Goal: Task Accomplishment & Management: Use online tool/utility

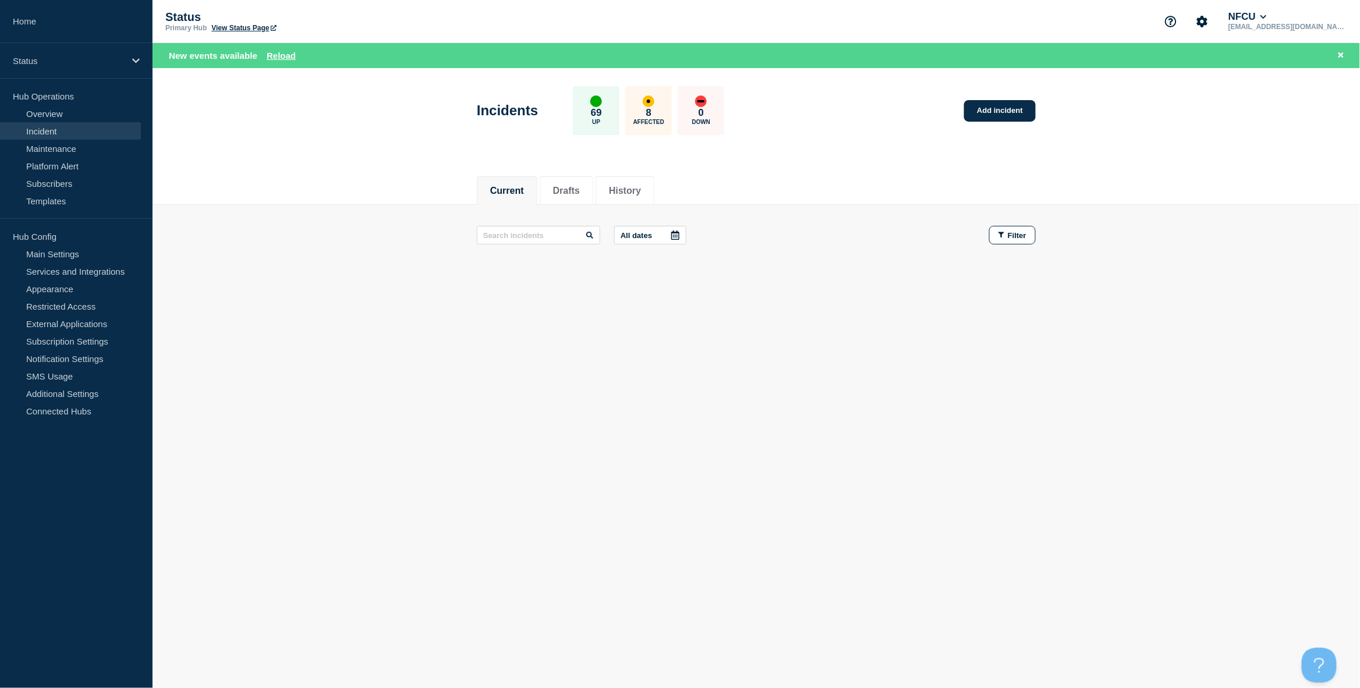
click at [51, 128] on link "Incident" at bounding box center [70, 130] width 141 height 17
click at [633, 186] on button "History" at bounding box center [625, 191] width 32 height 10
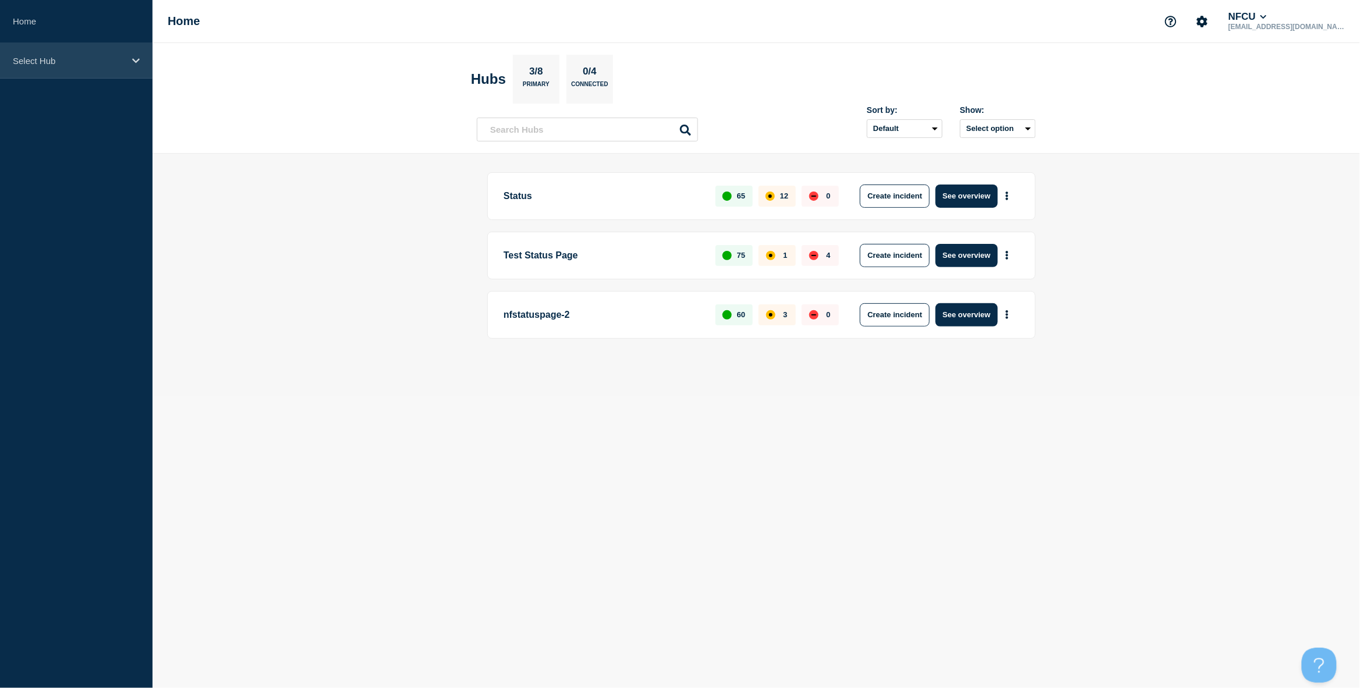
drag, startPoint x: 128, startPoint y: 59, endPoint x: 127, endPoint y: 76, distance: 17.5
click at [128, 60] on div "Select Hub" at bounding box center [76, 61] width 152 height 36
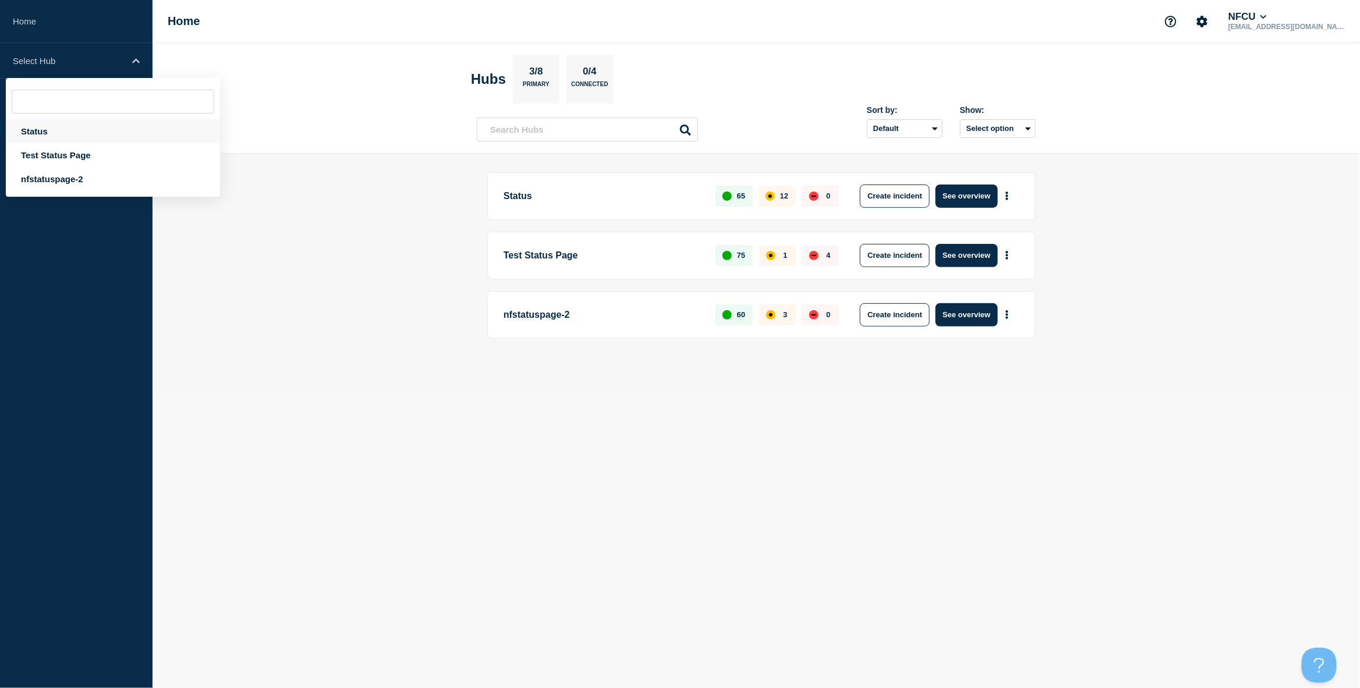
click at [45, 128] on div "Status" at bounding box center [113, 131] width 214 height 24
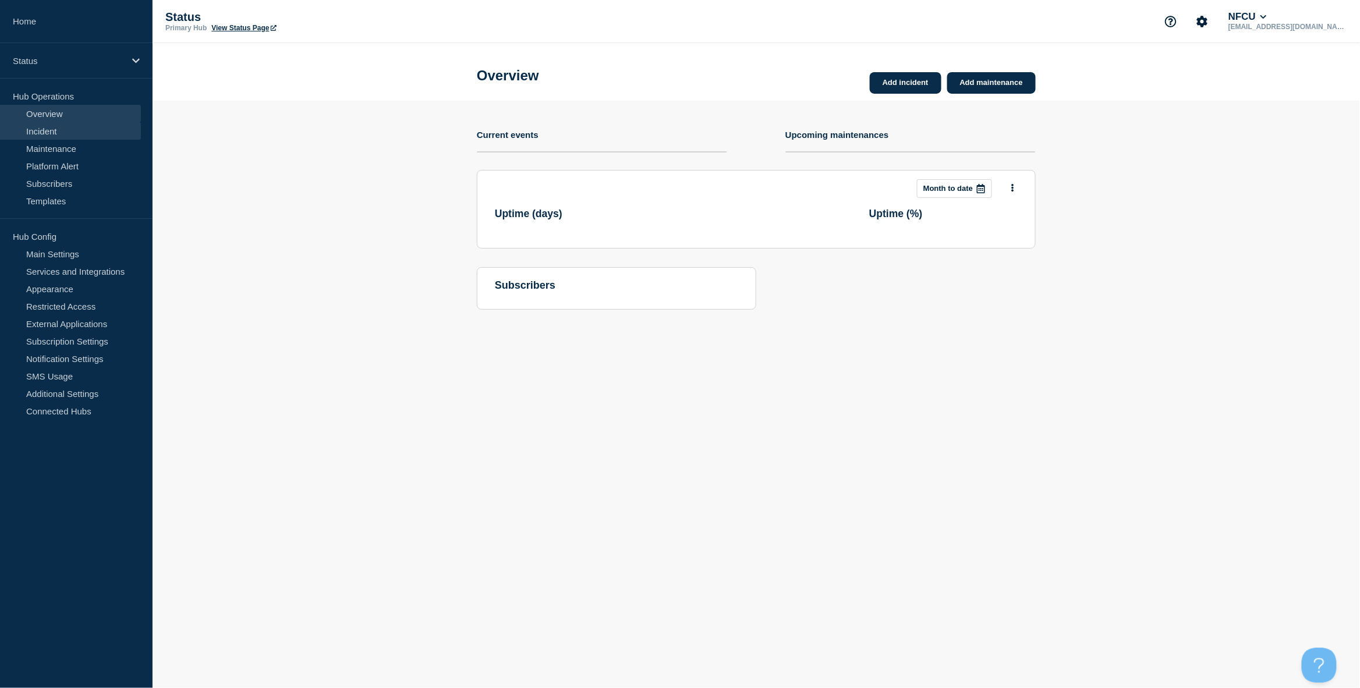
click at [54, 130] on link "Incident" at bounding box center [70, 130] width 141 height 17
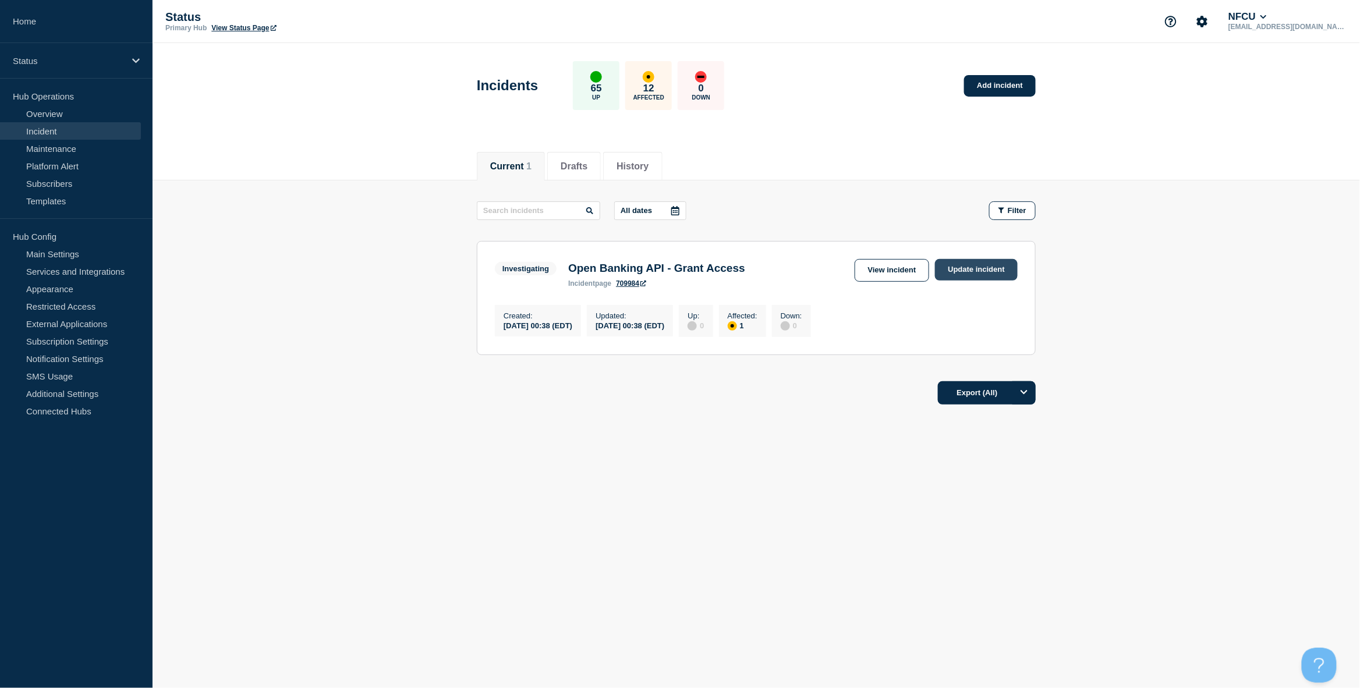
click at [991, 270] on link "Update incident" at bounding box center [976, 270] width 83 height 22
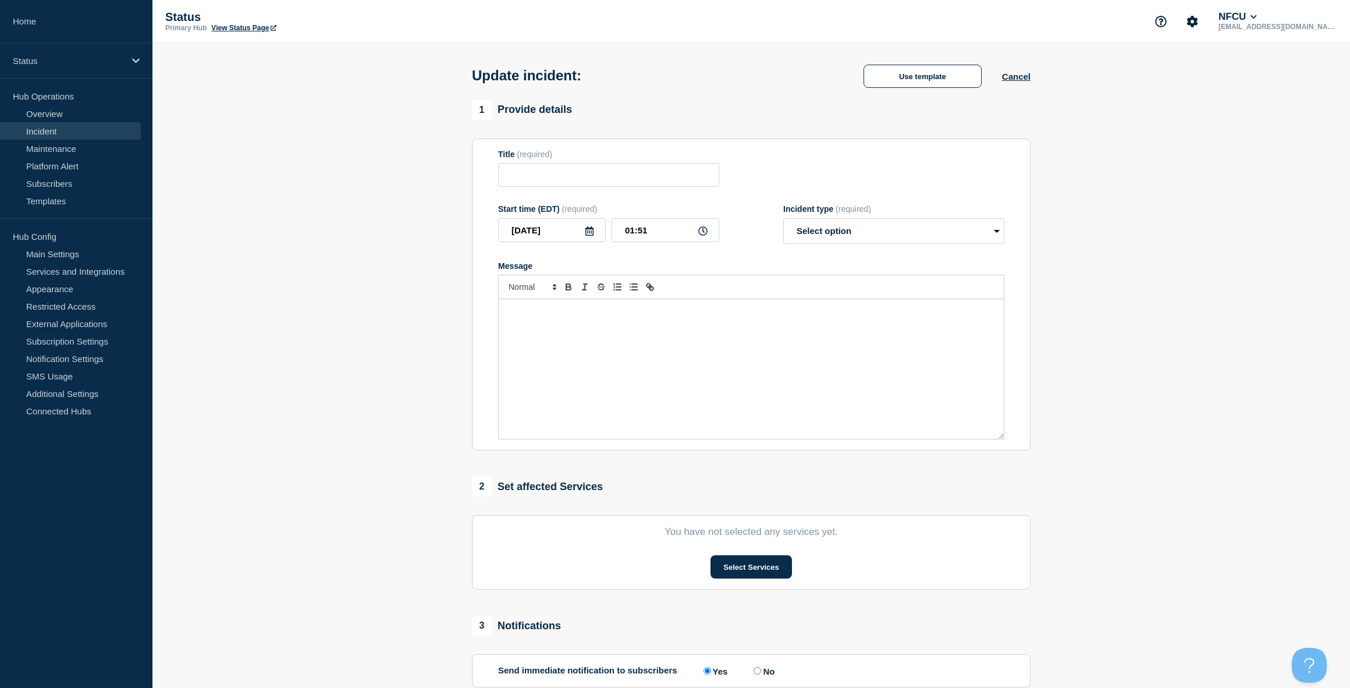
type input "Open Banking API - Grant Access"
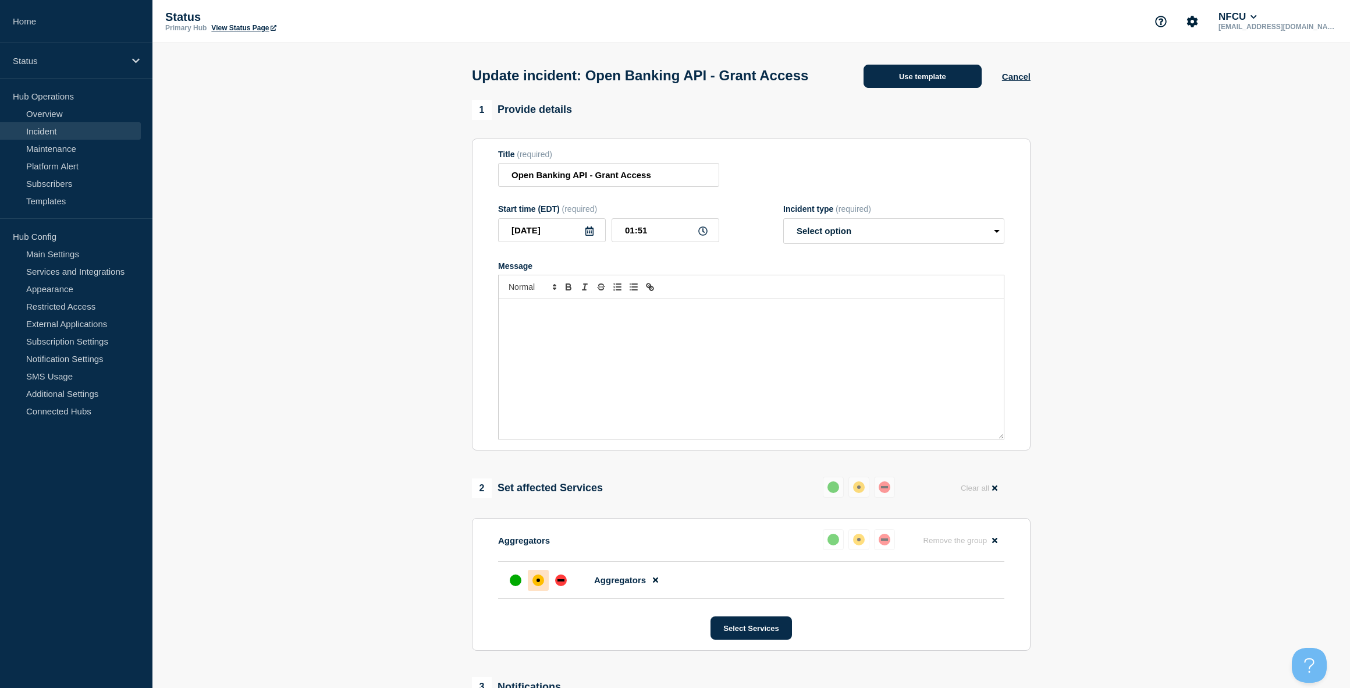
click at [922, 88] on button "Use template" at bounding box center [923, 76] width 118 height 23
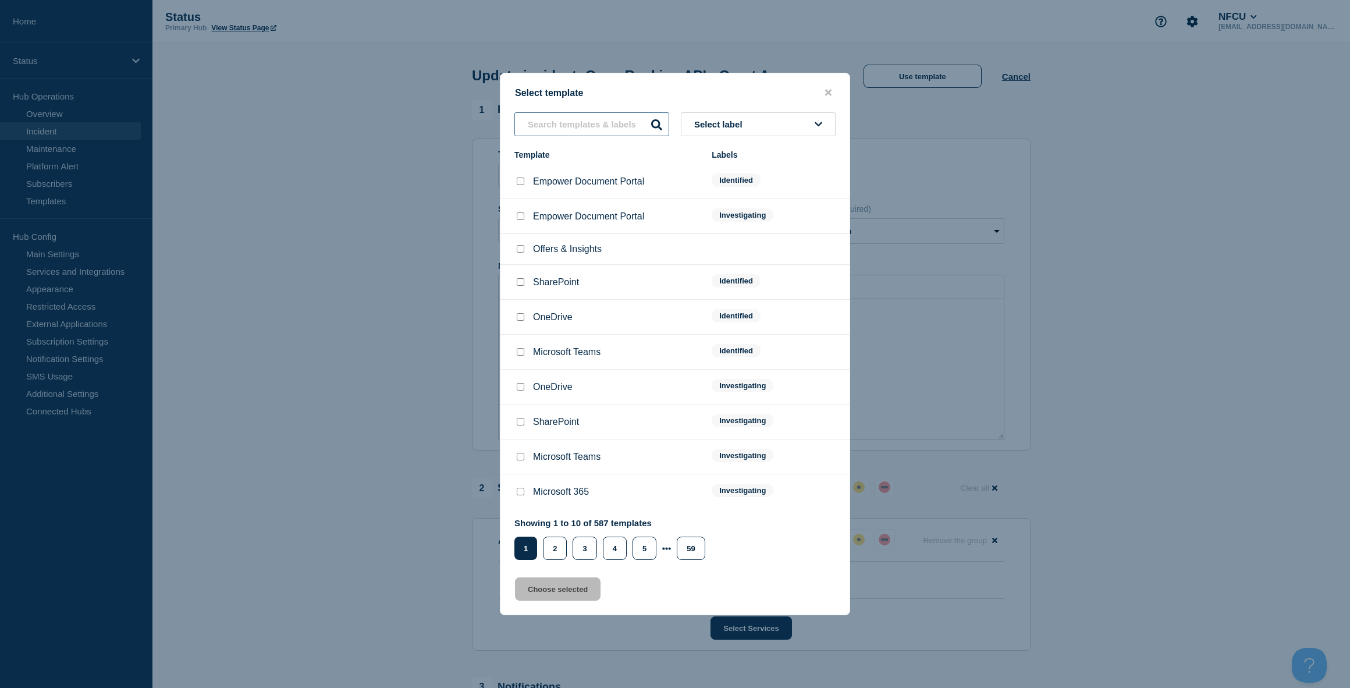
click at [577, 126] on input "text" at bounding box center [591, 124] width 155 height 24
click at [403, 148] on div at bounding box center [675, 344] width 1350 height 688
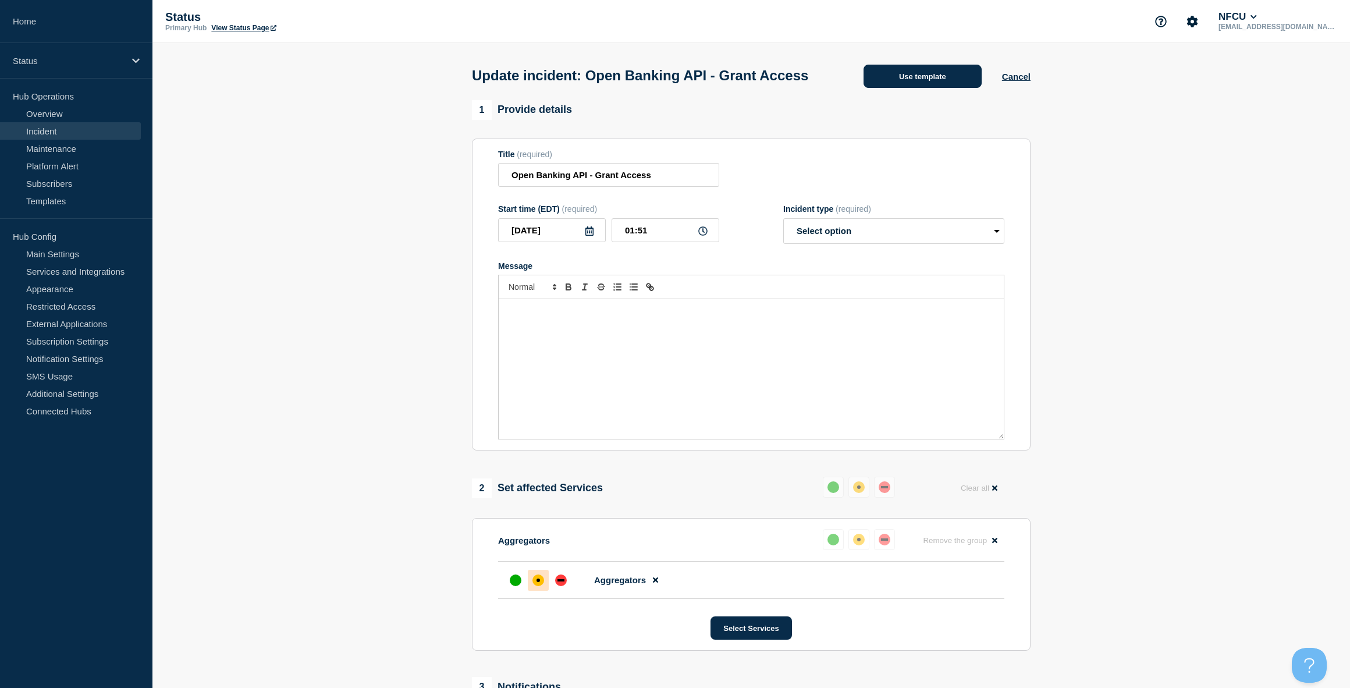
click at [913, 88] on button "Use template" at bounding box center [923, 76] width 118 height 23
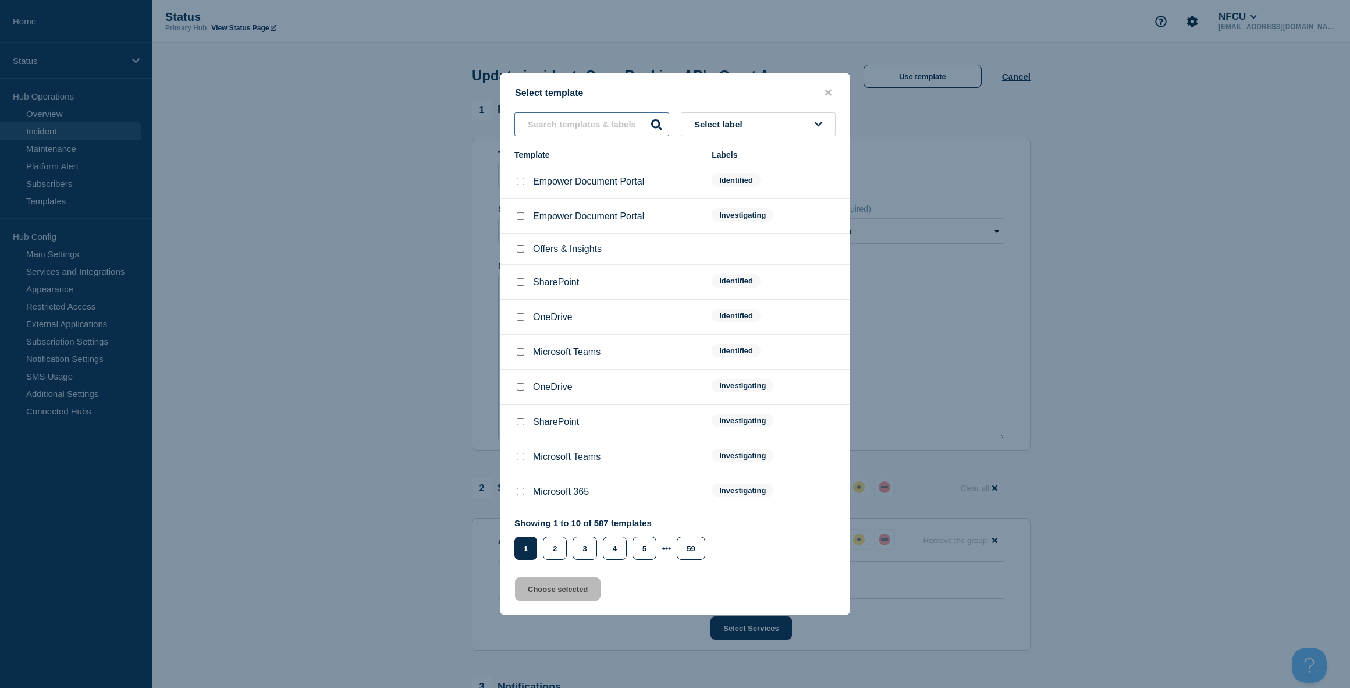
click at [633, 129] on input "text" at bounding box center [591, 124] width 155 height 24
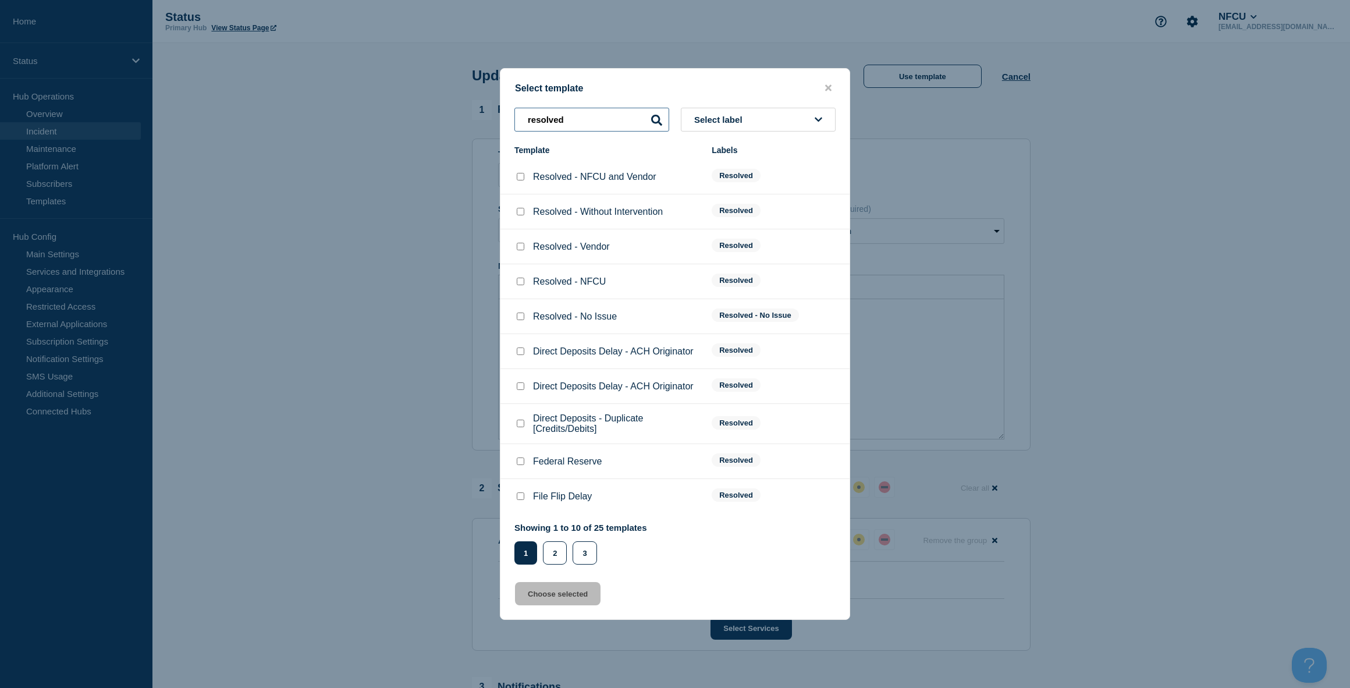
type input "resolved"
click at [520, 320] on input "Resolved - No Issue checkbox" at bounding box center [521, 317] width 8 height 8
checkbox input "true"
click at [555, 601] on button "Choose selected" at bounding box center [558, 593] width 86 height 23
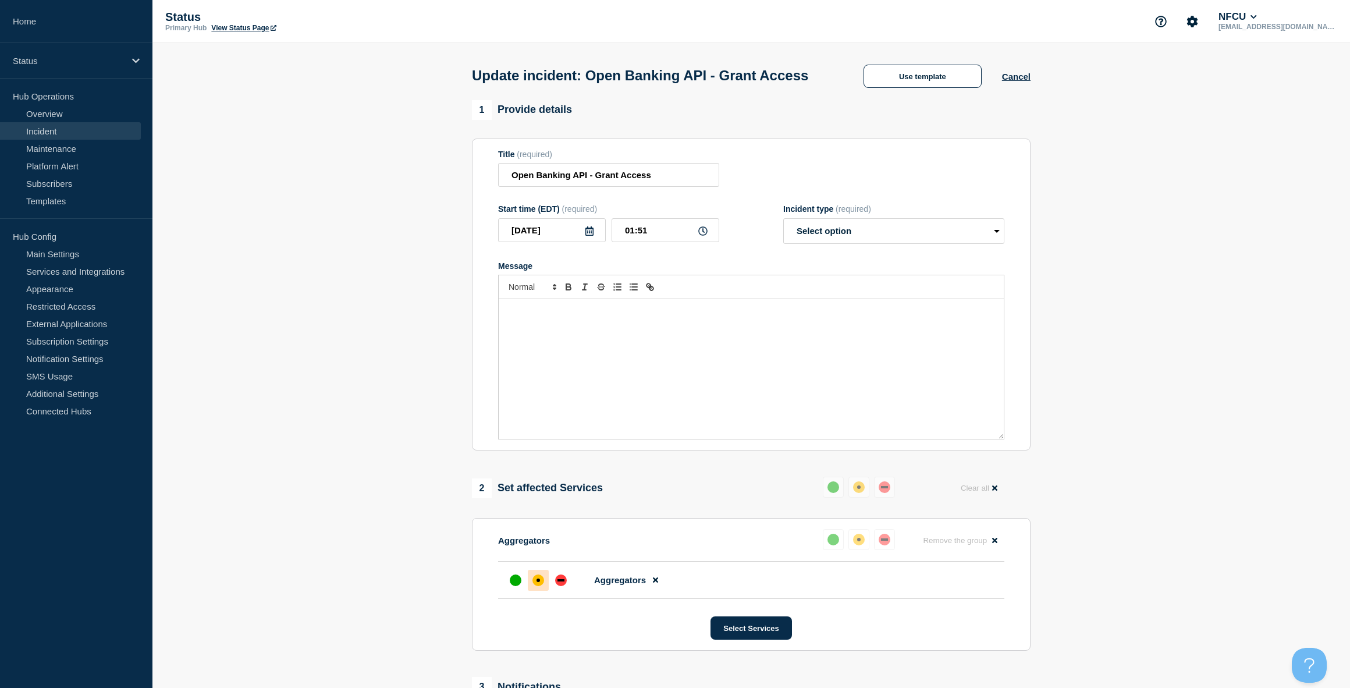
select select "resolved"
radio input "false"
radio input "true"
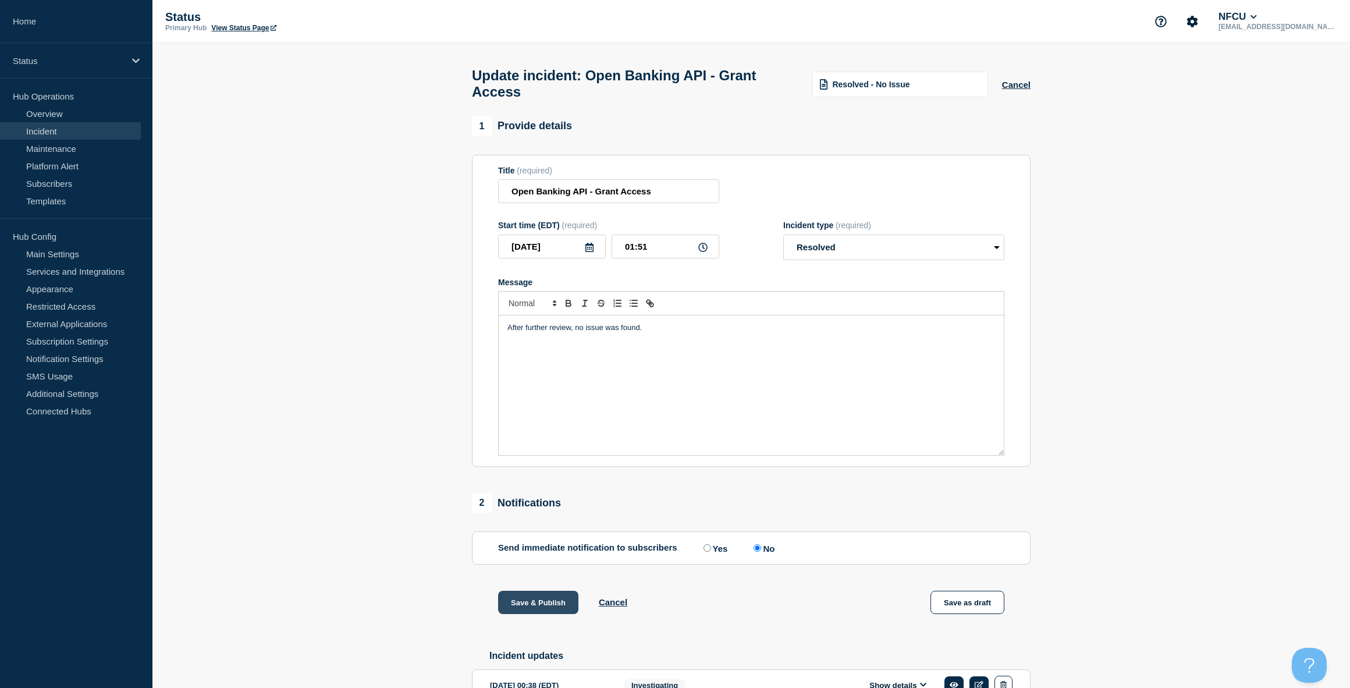
click at [530, 606] on button "Save & Publish" at bounding box center [538, 602] width 80 height 23
